Goal: Task Accomplishment & Management: Use online tool/utility

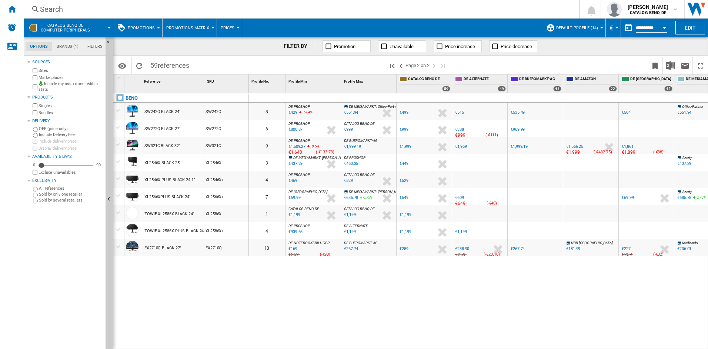
click at [64, 44] on md-tab-item "Brands (1)" at bounding box center [67, 46] width 31 height 9
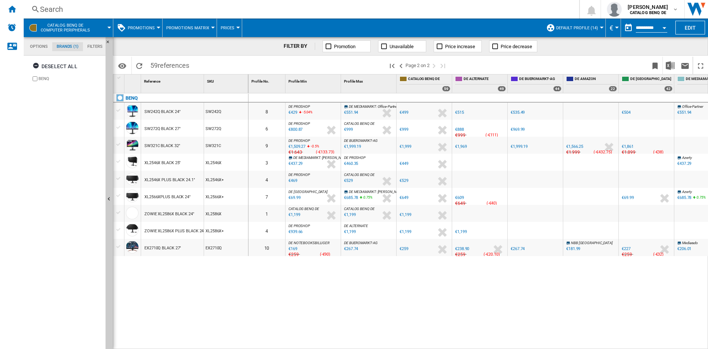
scroll to position [29, 0]
click at [12, 7] on ng-md-icon "Home" at bounding box center [11, 8] width 9 height 9
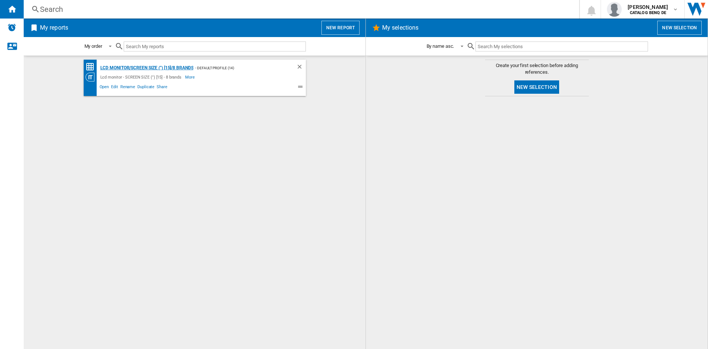
click at [133, 69] on div "Lcd monitor/SCREEN SIZE (") [15]/8 brands" at bounding box center [145, 67] width 95 height 9
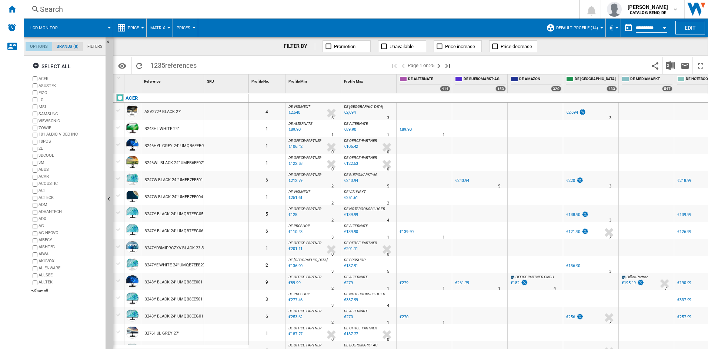
click at [34, 44] on md-tab-item "Options" at bounding box center [39, 46] width 27 height 9
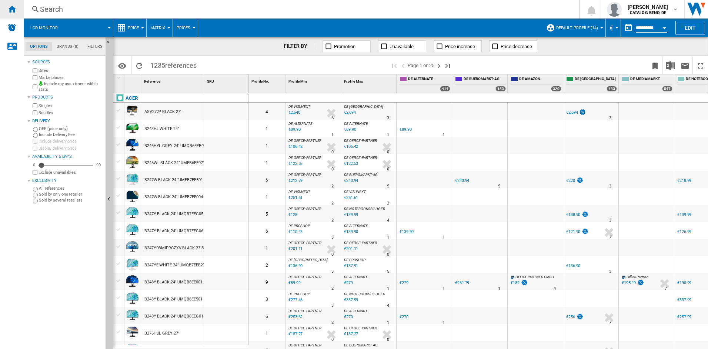
click at [12, 6] on ng-md-icon "Home" at bounding box center [11, 8] width 9 height 9
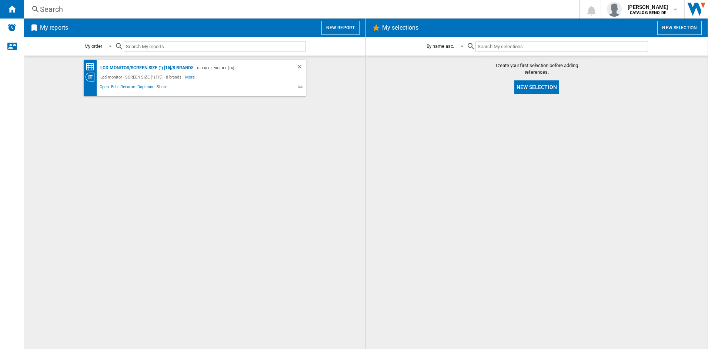
click at [333, 27] on button "New report" at bounding box center [340, 28] width 38 height 14
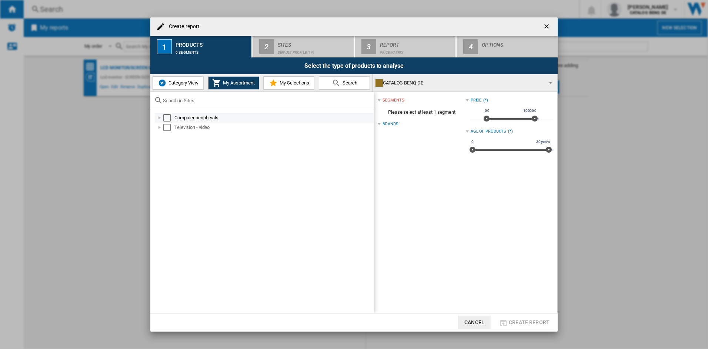
click at [167, 116] on div "Select" at bounding box center [166, 117] width 7 height 7
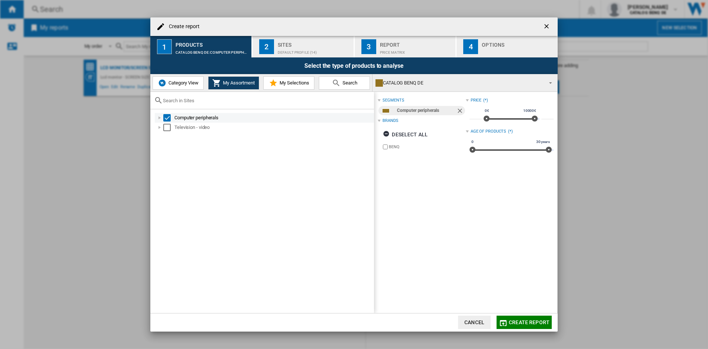
click at [160, 115] on div at bounding box center [159, 117] width 7 height 7
click at [523, 321] on span "Create report" at bounding box center [529, 322] width 41 height 6
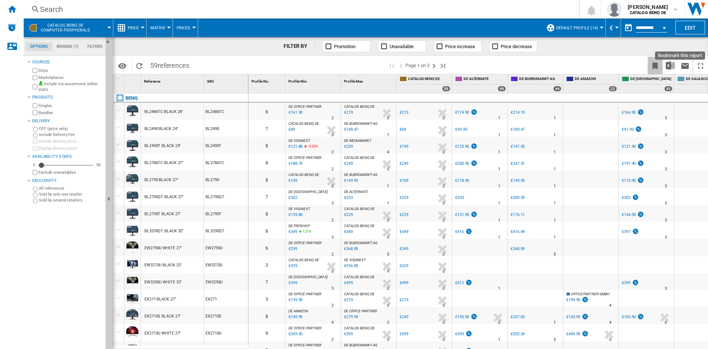
click at [654, 63] on ng-md-icon "Bookmark this report" at bounding box center [655, 65] width 9 height 9
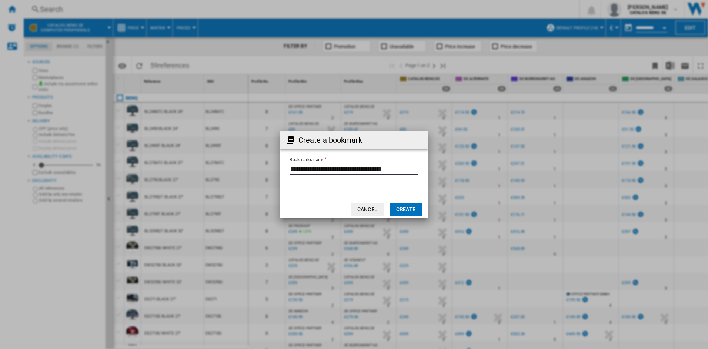
drag, startPoint x: 343, startPoint y: 168, endPoint x: 441, endPoint y: 168, distance: 97.4
click at [441, 168] on div "Create a bookmark Bookmark's name Cancel Create" at bounding box center [354, 174] width 708 height 349
type input "**********"
click at [403, 204] on button "Create" at bounding box center [406, 209] width 33 height 13
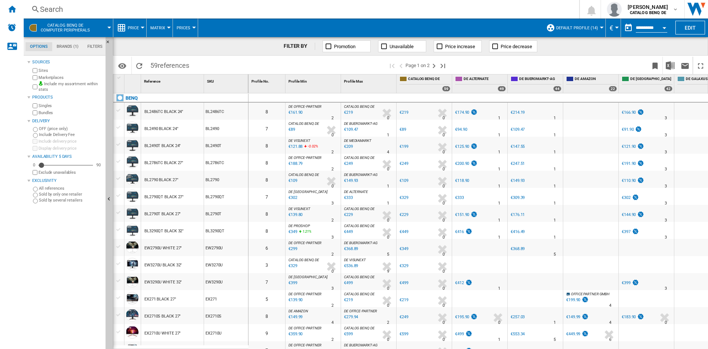
scroll to position [259, 0]
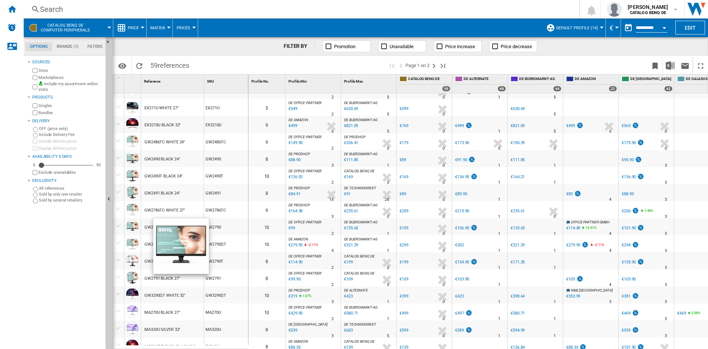
click at [128, 226] on div at bounding box center [132, 226] width 13 height 13
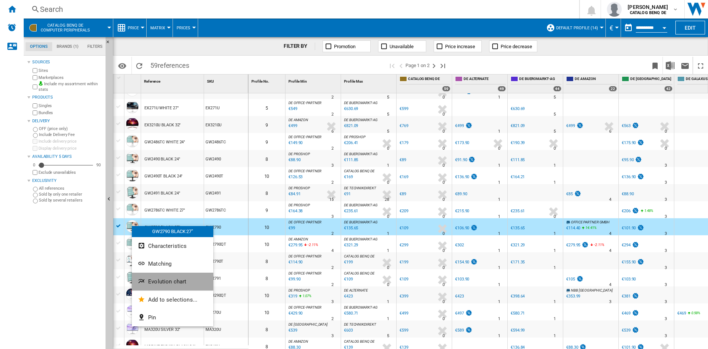
click at [164, 280] on span "Evolution chart" at bounding box center [167, 281] width 38 height 7
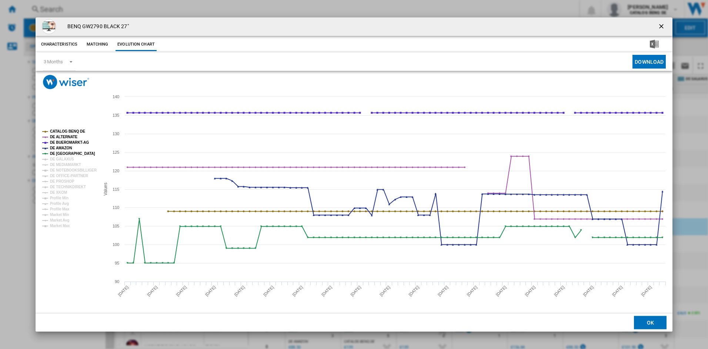
click at [96, 43] on button "Matching" at bounding box center [97, 44] width 33 height 13
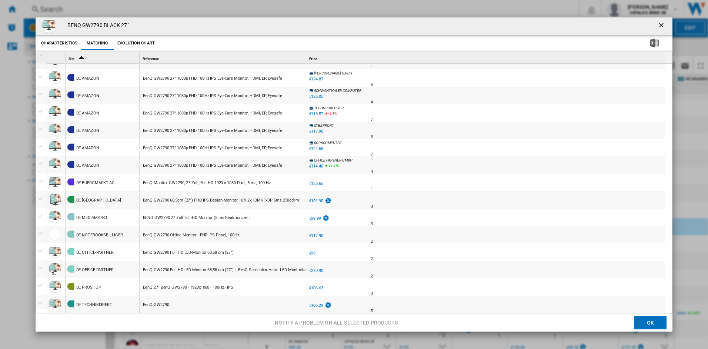
scroll to position [1, 0]
click at [56, 252] on div "Product popup" at bounding box center [55, 251] width 13 height 13
click at [41, 251] on div "Product popup" at bounding box center [41, 250] width 8 height 7
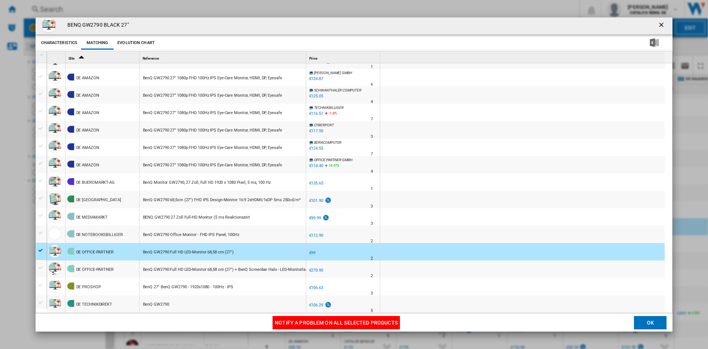
click at [41, 251] on div "Product popup" at bounding box center [41, 250] width 8 height 7
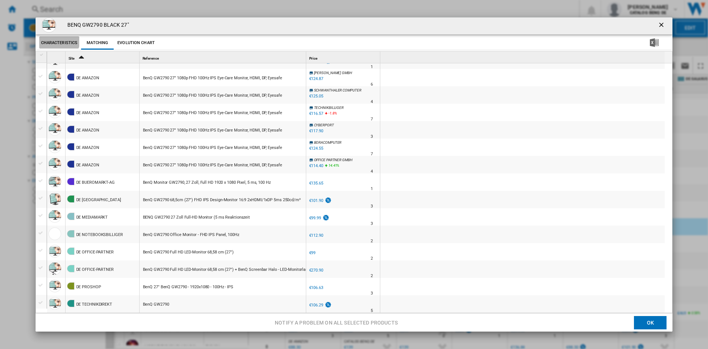
click at [59, 40] on button "Characteristics" at bounding box center [59, 42] width 40 height 13
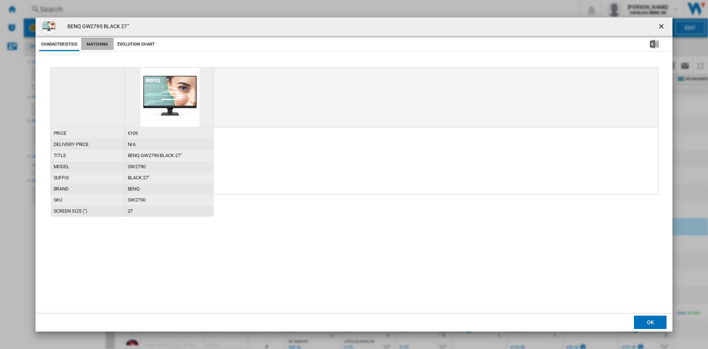
click at [97, 43] on button "Matching" at bounding box center [97, 44] width 33 height 13
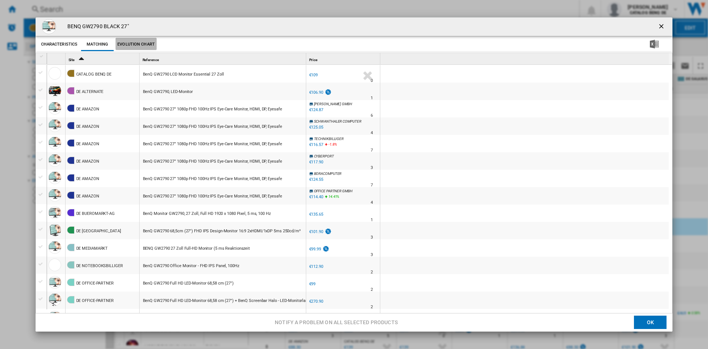
click at [135, 43] on button "Evolution chart" at bounding box center [136, 44] width 41 height 13
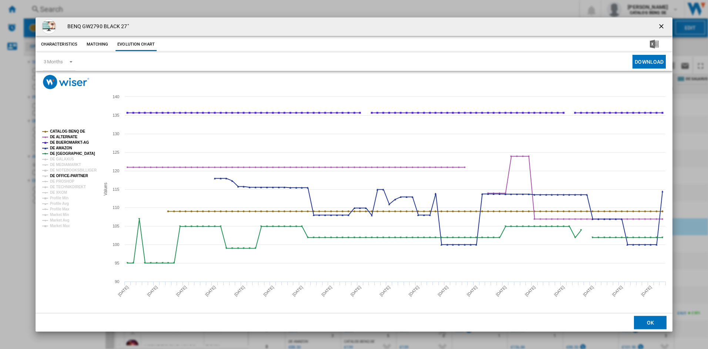
click at [70, 174] on tspan "DE OFFICE-PARTNER" at bounding box center [69, 176] width 38 height 4
click at [67, 168] on tspan "DE NOTEBOOKSBILLIGER" at bounding box center [73, 170] width 47 height 4
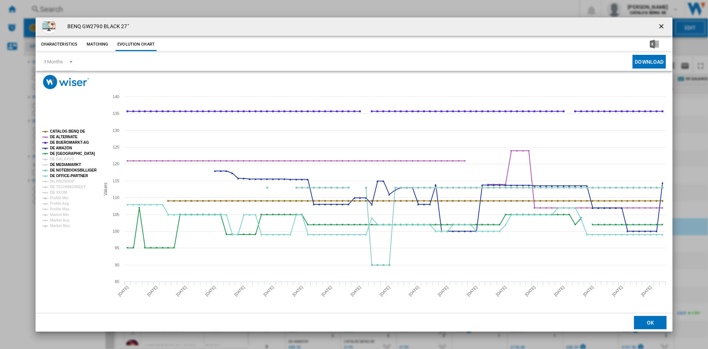
click at [63, 163] on tspan "DE MEDIAMARKT" at bounding box center [65, 165] width 31 height 4
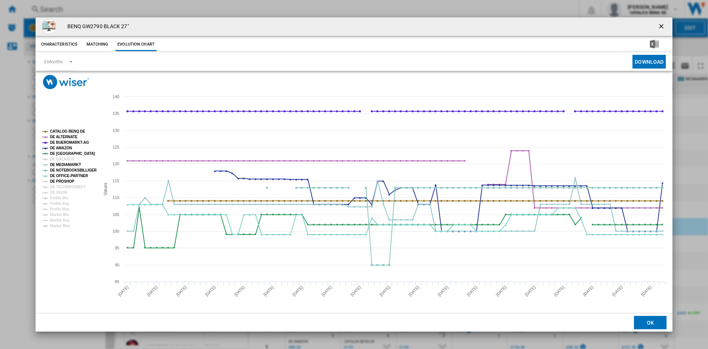
click at [63, 182] on tspan "DE PROSHOP" at bounding box center [62, 181] width 24 height 4
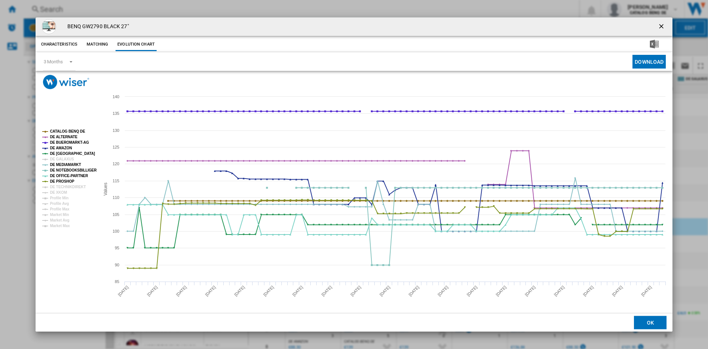
click at [63, 182] on tspan "DE PROSHOP" at bounding box center [62, 181] width 24 height 4
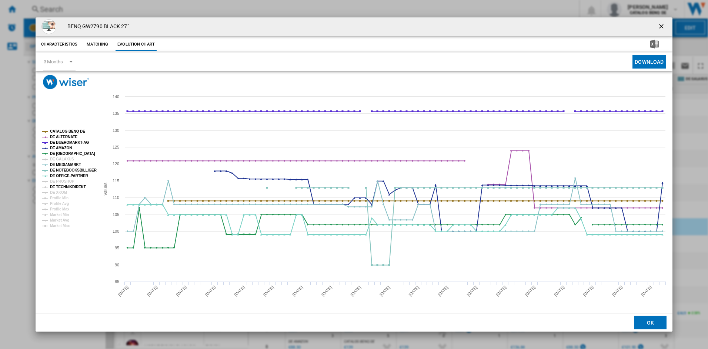
click at [63, 185] on tspan "DE TECHNIKDIREKT" at bounding box center [68, 187] width 36 height 4
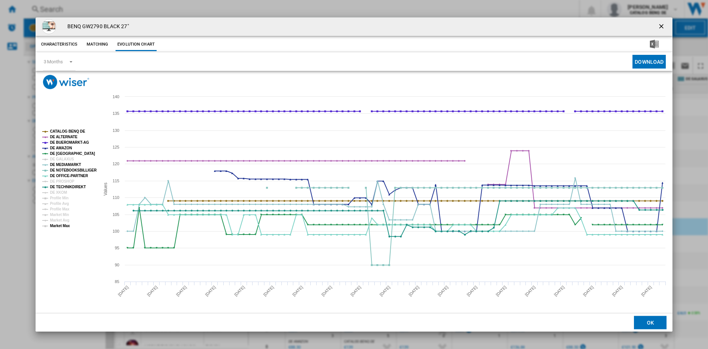
click at [55, 225] on tspan "Market Max" at bounding box center [60, 226] width 20 height 4
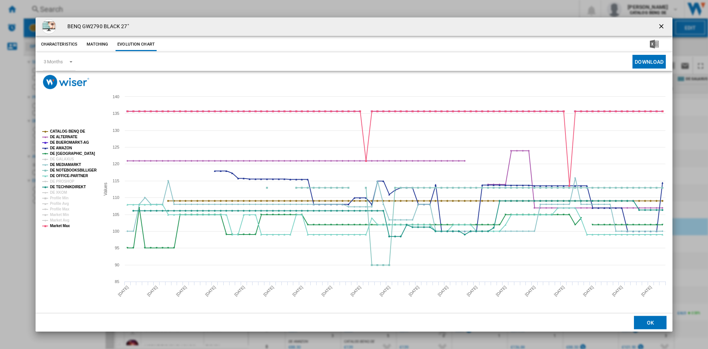
click at [55, 225] on tspan "Market Max" at bounding box center [60, 226] width 20 height 4
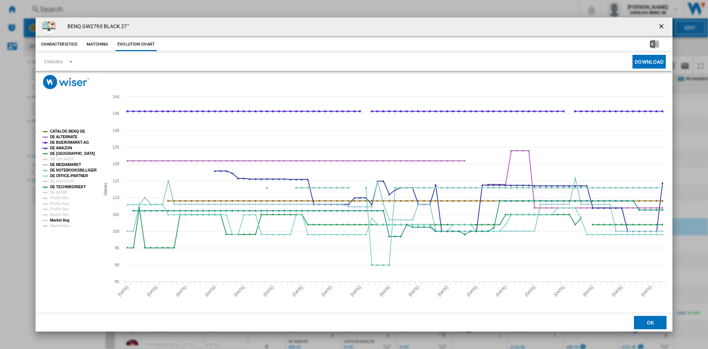
click at [60, 219] on tspan "Market Avg" at bounding box center [59, 220] width 19 height 4
click at [58, 213] on tspan "Market Min" at bounding box center [59, 215] width 19 height 4
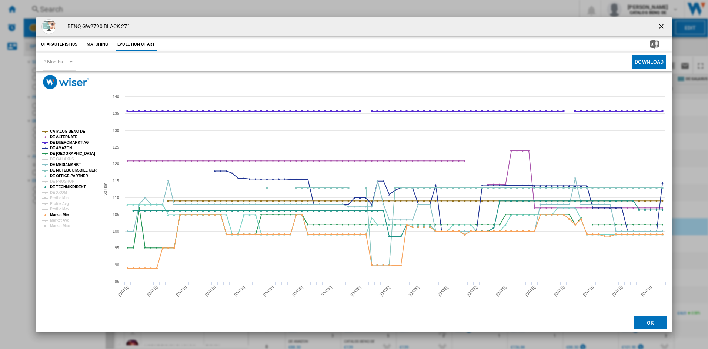
click at [58, 213] on tspan "Market Min" at bounding box center [59, 215] width 19 height 4
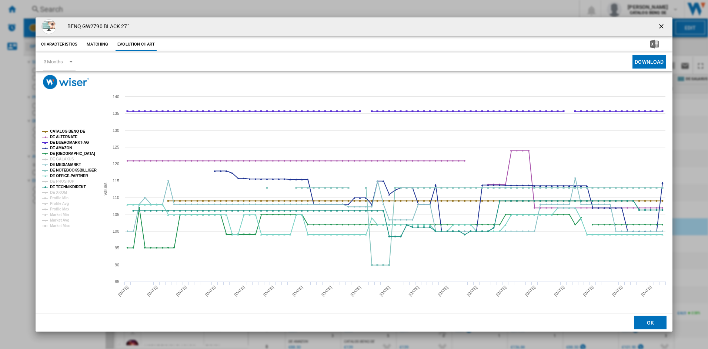
click at [58, 213] on tspan "Market Min" at bounding box center [59, 215] width 19 height 4
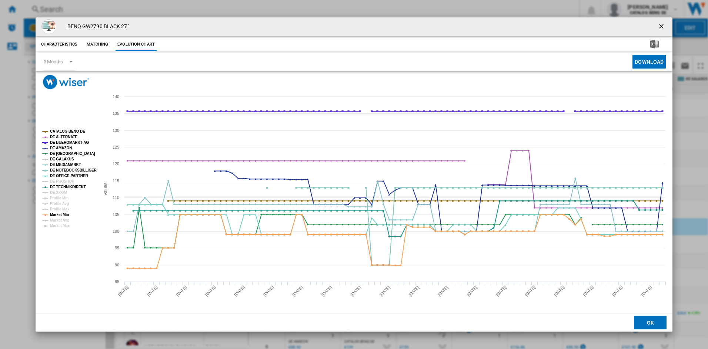
click at [61, 157] on tspan "DE GALAXUS" at bounding box center [62, 159] width 24 height 4
click at [65, 141] on tspan "DE BUEROMARKT-AG" at bounding box center [69, 142] width 39 height 4
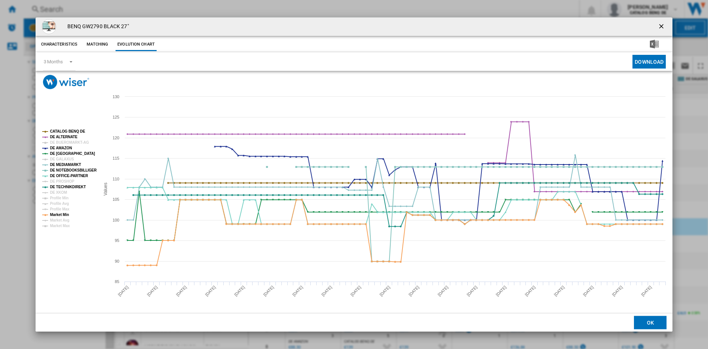
click at [65, 141] on tspan "DE BUEROMARKT-AG" at bounding box center [69, 142] width 39 height 4
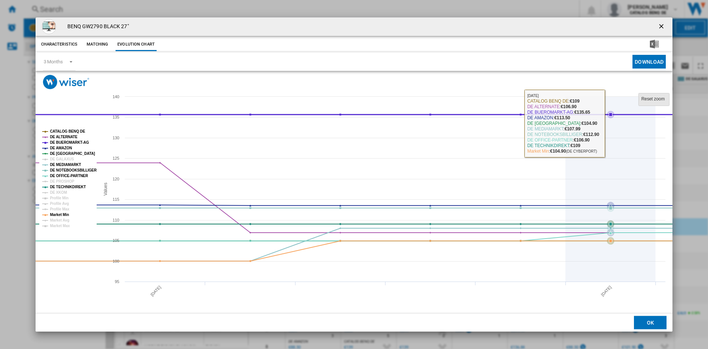
click at [644, 99] on tspan "Reset zoom" at bounding box center [652, 98] width 23 height 5
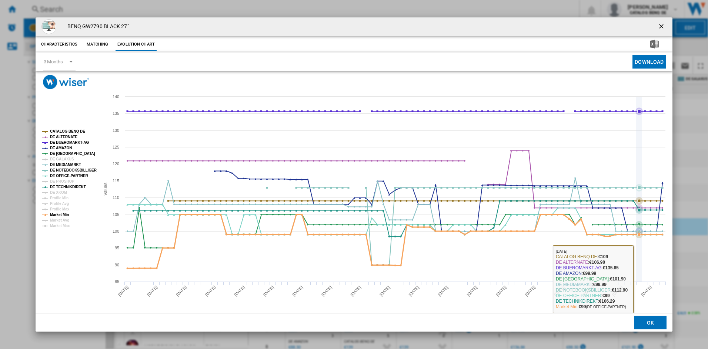
drag, startPoint x: 640, startPoint y: 279, endPoint x: 531, endPoint y: 271, distance: 108.8
click at [639, 279] on icon "Product popup" at bounding box center [639, 189] width 0 height 185
